Goal: Transaction & Acquisition: Book appointment/travel/reservation

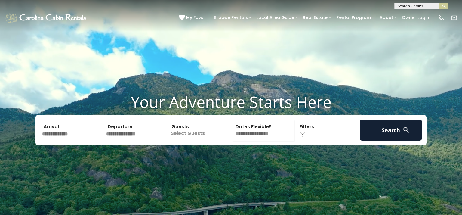
click at [57, 141] on input "text" at bounding box center [71, 129] width 62 height 21
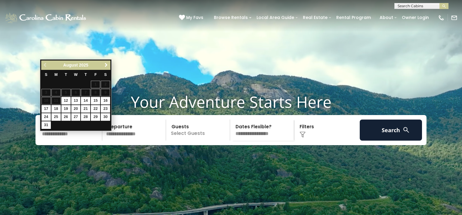
click at [105, 63] on span "Next" at bounding box center [106, 65] width 5 height 5
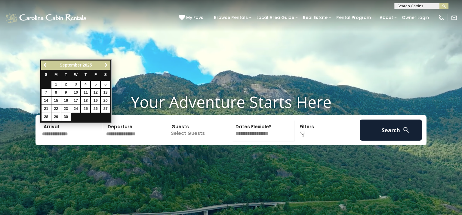
click at [105, 63] on span "Next" at bounding box center [106, 65] width 5 height 5
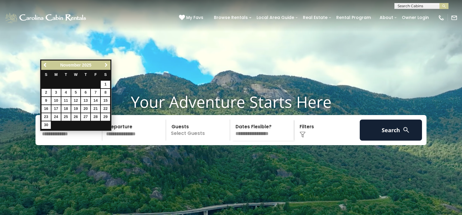
click at [105, 63] on span "Next" at bounding box center [106, 65] width 5 height 5
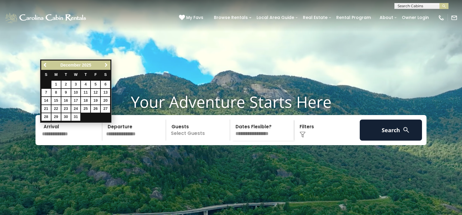
click at [105, 63] on span "Next" at bounding box center [106, 65] width 5 height 5
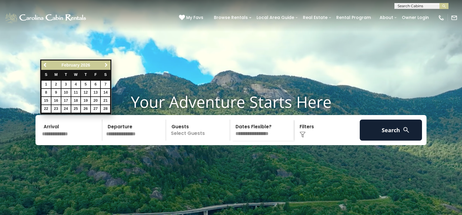
click at [105, 63] on span "Next" at bounding box center [106, 65] width 5 height 5
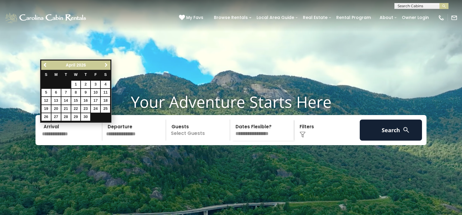
click at [105, 63] on span "Next" at bounding box center [106, 65] width 5 height 5
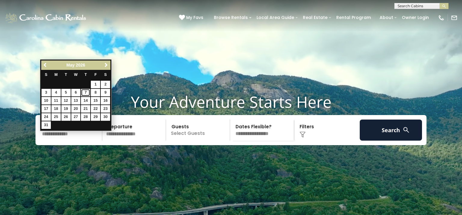
click at [86, 94] on link "7" at bounding box center [85, 93] width 9 height 8
type input "******"
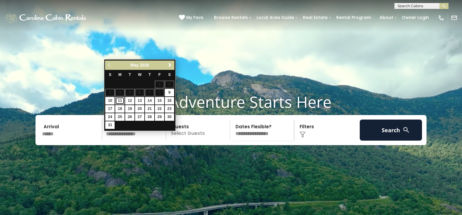
click at [119, 101] on link "11" at bounding box center [119, 101] width 9 height 8
type input "*******"
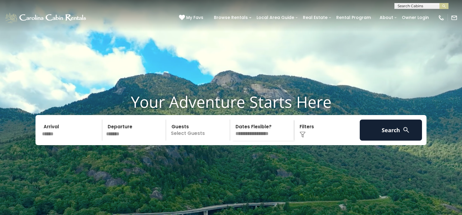
click at [181, 141] on p "Select Guests" at bounding box center [199, 129] width 62 height 21
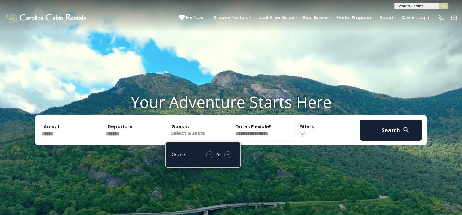
click at [228, 157] on span "+" at bounding box center [228, 154] width 2 height 6
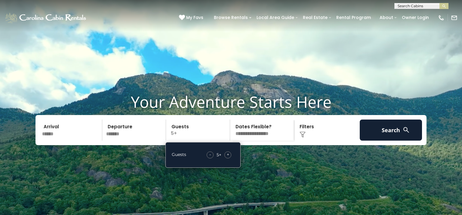
click at [228, 157] on span "+" at bounding box center [228, 154] width 2 height 6
click at [303, 138] on img at bounding box center [303, 135] width 6 height 6
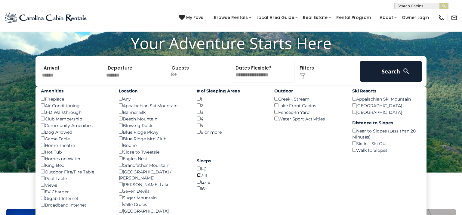
scroll to position [58, 0]
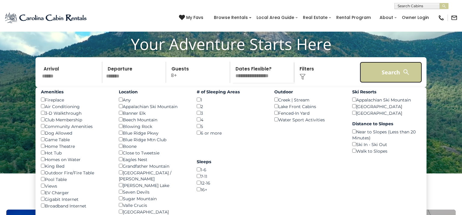
click at [397, 83] on button "Search" at bounding box center [391, 72] width 62 height 21
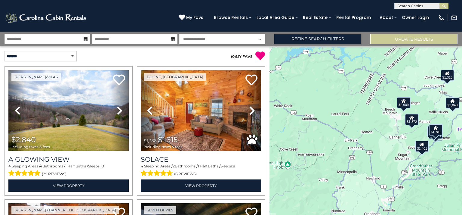
click at [397, 83] on div "$2,840 $1,315 $1,708 $1,772 $1,401 $1,781 $2,909 $1,872" at bounding box center [366, 130] width 193 height 169
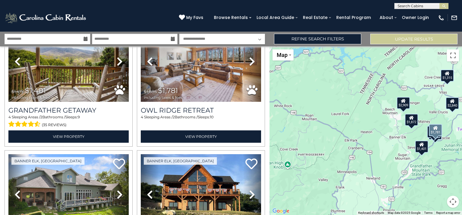
scroll to position [317, 0]
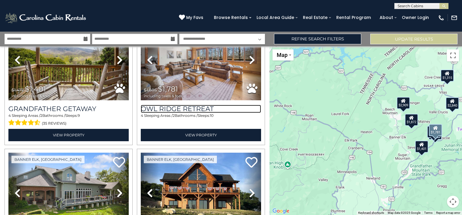
click at [215, 106] on h3 "Owl Ridge Retreat" at bounding box center [201, 109] width 120 height 8
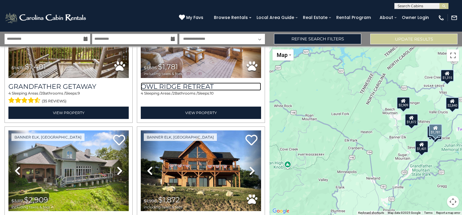
scroll to position [372, 0]
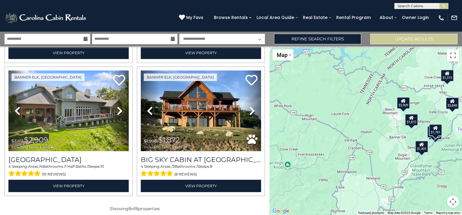
scroll to position [402, 0]
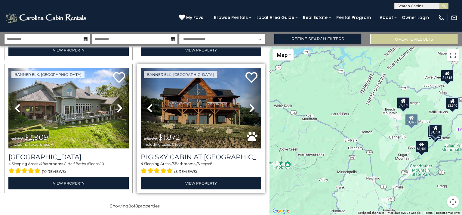
click at [220, 99] on img at bounding box center [201, 108] width 120 height 81
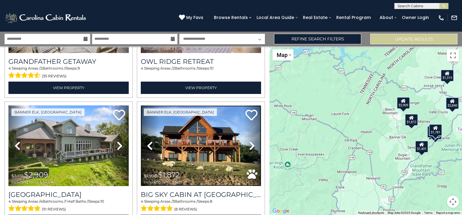
scroll to position [363, 0]
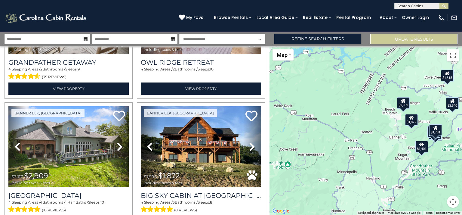
click at [453, 108] on div "$2,840" at bounding box center [452, 103] width 13 height 12
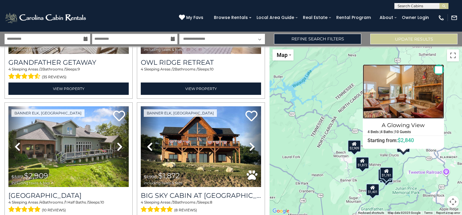
click at [409, 97] on img at bounding box center [403, 91] width 81 height 54
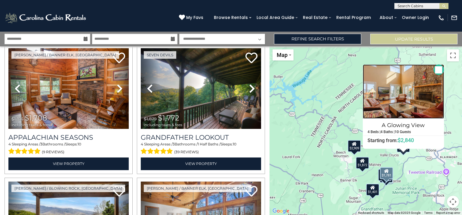
scroll to position [154, 0]
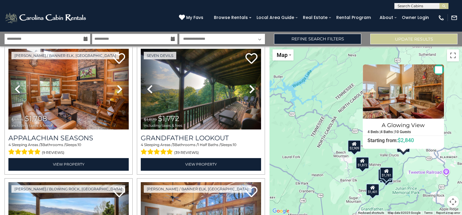
click at [302, 92] on div "$2,840 $1,315 $1,708 $1,772 $1,401 $1,781 $2,909 $1,872 A Glowing View 4 Beds |…" at bounding box center [366, 130] width 193 height 169
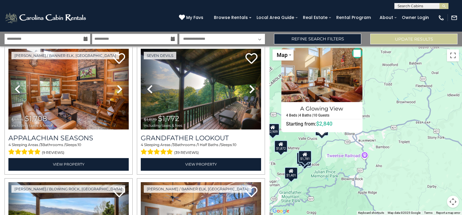
drag, startPoint x: 424, startPoint y: 166, endPoint x: 336, endPoint y: 148, distance: 90.0
click at [336, 148] on div "$2,840 $1,315 $1,708 $1,772 $1,401 $1,781 $2,909 $1,872 A Glowing View 4 Beds |…" at bounding box center [366, 130] width 193 height 169
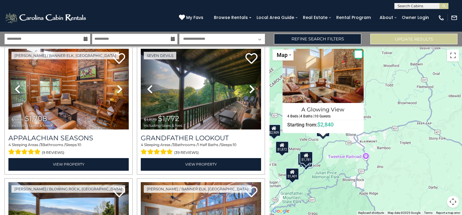
click at [364, 106] on div "$2,840 $1,315 $1,708 $1,772 $1,401 $1,781 $2,909 $1,872 A Glowing View 4 Beds |…" at bounding box center [366, 130] width 193 height 169
click at [367, 108] on div "$2,840 $1,315 $1,708 $1,772 $1,401 $1,781 $2,909 $1,872 A Glowing View 4 Beds |…" at bounding box center [366, 130] width 193 height 169
click at [358, 53] on button "Close" at bounding box center [358, 54] width 11 height 11
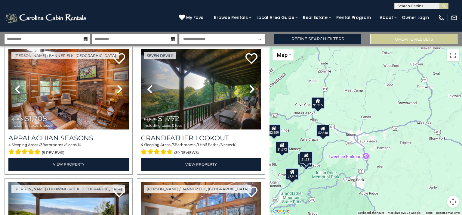
click at [322, 107] on div "$1,315" at bounding box center [317, 103] width 13 height 12
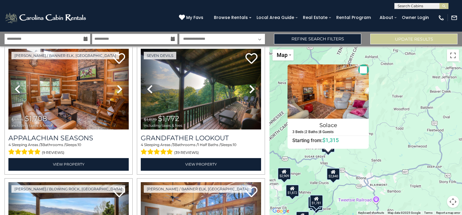
click at [365, 72] on button "Close" at bounding box center [363, 69] width 11 height 11
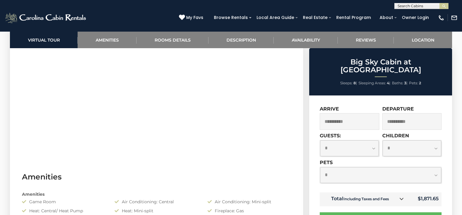
scroll to position [360, 0]
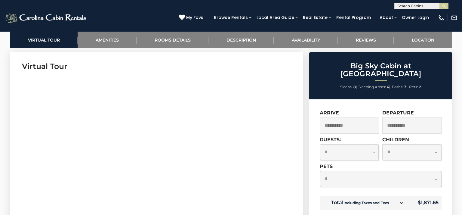
scroll to position [289, 0]
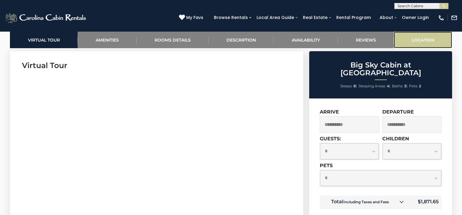
click at [421, 43] on link "Location" at bounding box center [423, 40] width 58 height 17
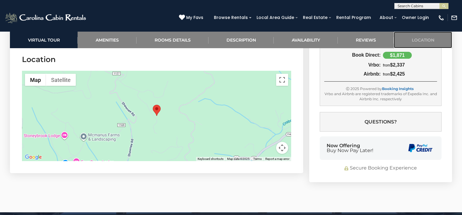
scroll to position [1535, 0]
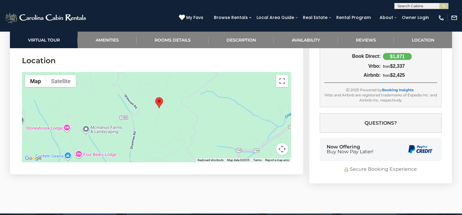
drag, startPoint x: 171, startPoint y: 127, endPoint x: 173, endPoint y: 119, distance: 8.6
click at [173, 119] on div at bounding box center [156, 117] width 269 height 90
click at [283, 80] on button "Toggle fullscreen view" at bounding box center [282, 81] width 12 height 12
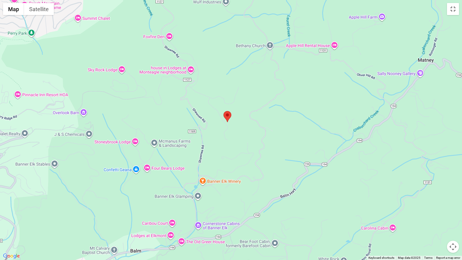
drag, startPoint x: 255, startPoint y: 155, endPoint x: 249, endPoint y: 156, distance: 6.2
click at [249, 156] on div at bounding box center [231, 130] width 462 height 260
click at [453, 10] on button "Toggle fullscreen view" at bounding box center [453, 9] width 12 height 12
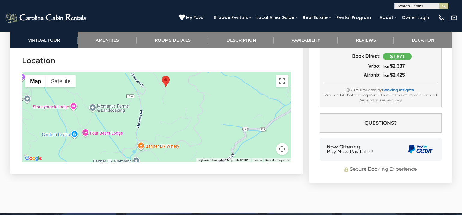
drag, startPoint x: 204, startPoint y: 131, endPoint x: 217, endPoint y: 108, distance: 26.3
click at [217, 108] on div at bounding box center [156, 117] width 269 height 90
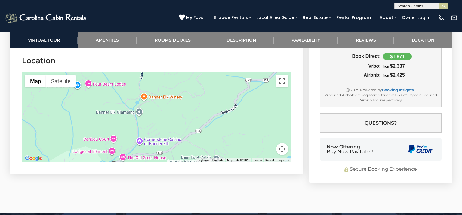
drag, startPoint x: 217, startPoint y: 108, endPoint x: 218, endPoint y: 61, distance: 46.7
click at [218, 61] on section "Location ← Move left → Move right ↑ Move up ↓ Move down + Zoom in - Zoom out Ho…" at bounding box center [156, 110] width 293 height 128
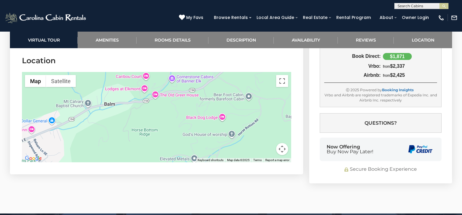
drag, startPoint x: 193, startPoint y: 119, endPoint x: 226, endPoint y: 56, distance: 71.5
click at [226, 56] on section "Location ← Move left → Move right ↑ Move up ↓ Move down + Zoom in - Zoom out Ho…" at bounding box center [156, 110] width 293 height 128
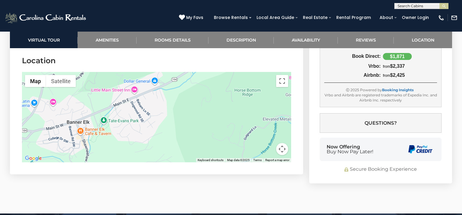
drag, startPoint x: 115, startPoint y: 122, endPoint x: 218, endPoint y: 81, distance: 111.0
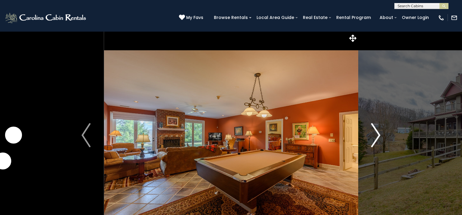
click at [379, 136] on img "Next" at bounding box center [376, 135] width 9 height 24
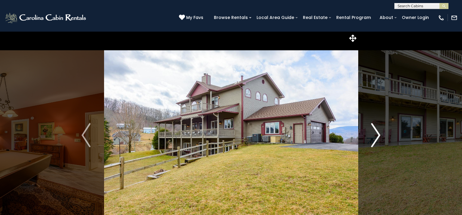
click at [377, 135] on img "Next" at bounding box center [376, 135] width 9 height 24
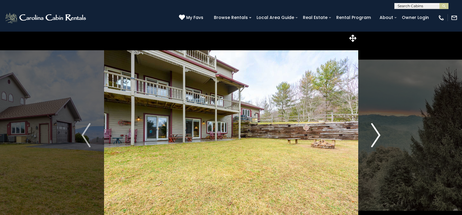
click at [377, 133] on img "Next" at bounding box center [376, 135] width 9 height 24
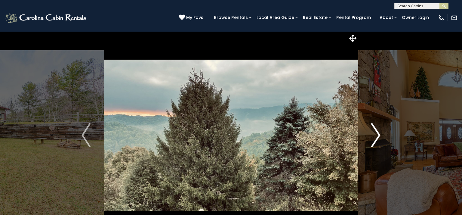
click at [377, 133] on img "Next" at bounding box center [376, 135] width 9 height 24
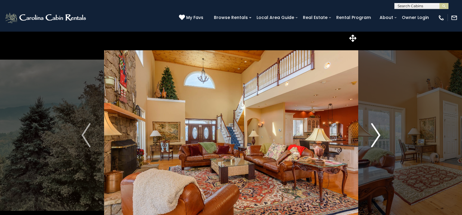
click at [377, 133] on img "Next" at bounding box center [376, 135] width 9 height 24
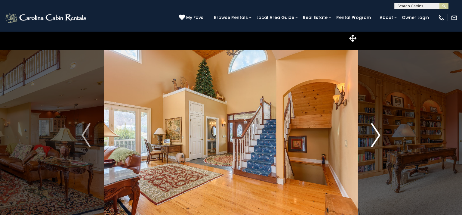
click at [377, 133] on img "Next" at bounding box center [376, 135] width 9 height 24
